Goal: Transaction & Acquisition: Purchase product/service

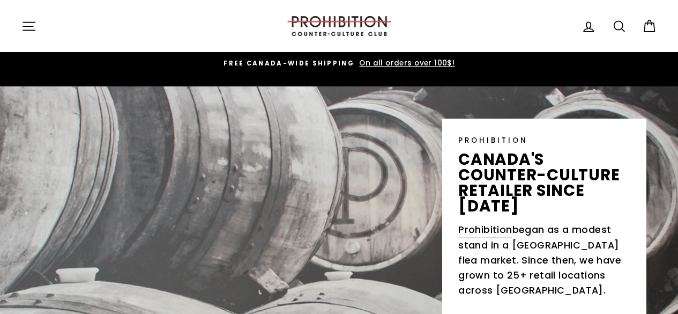
click at [613, 20] on icon at bounding box center [619, 26] width 15 height 15
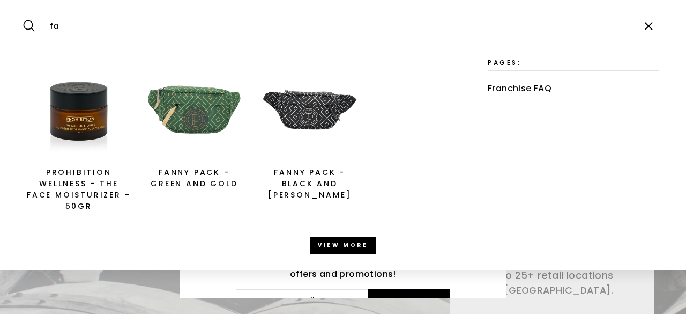
click at [653, 21] on icon "button" at bounding box center [649, 26] width 16 height 16
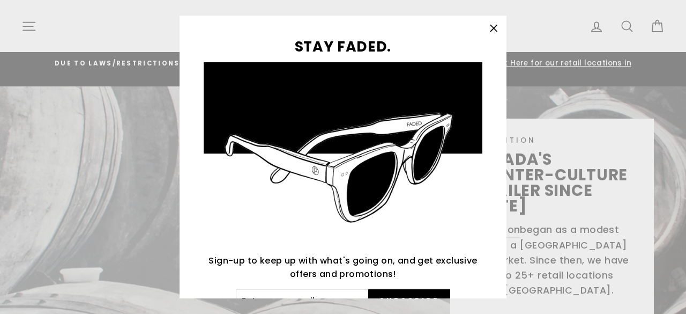
click at [490, 31] on button ""Close (esc)"" at bounding box center [494, 29] width 26 height 26
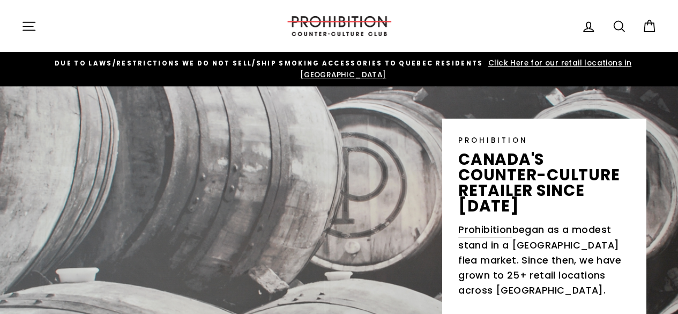
click at [625, 25] on icon at bounding box center [619, 26] width 15 height 15
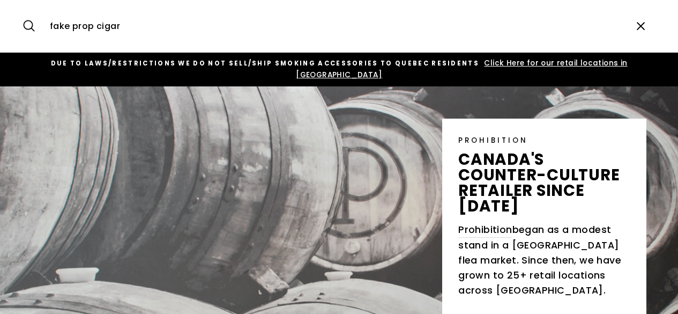
type input "fake prop cigar"
click at [21, 8] on button "Search" at bounding box center [32, 26] width 23 height 36
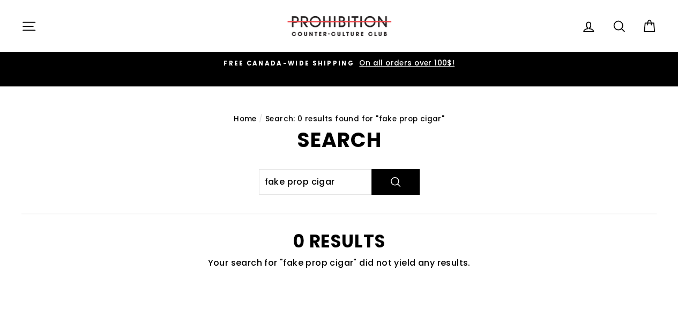
click at [616, 20] on icon at bounding box center [619, 26] width 15 height 15
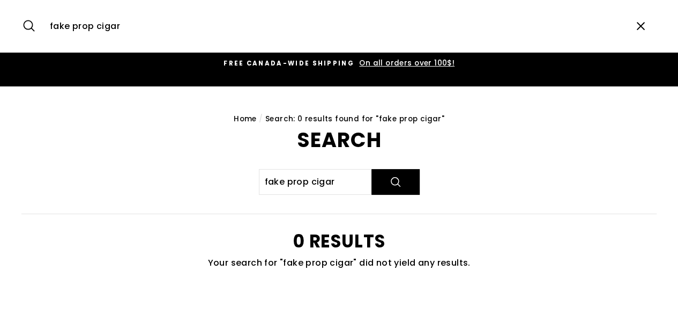
click at [95, 28] on input "fake prop cigar" at bounding box center [335, 26] width 580 height 36
type input "fake cigar"
click at [21, 8] on button "Search" at bounding box center [32, 26] width 23 height 36
